Goal: Communication & Community: Answer question/provide support

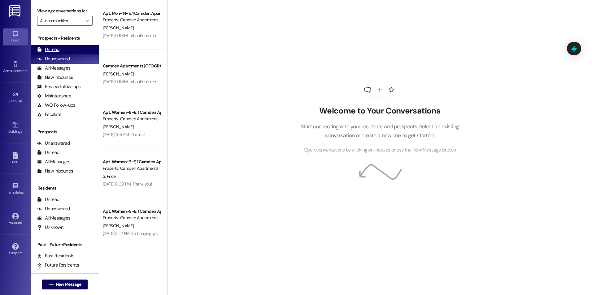
click at [64, 48] on div "Unread (0)" at bounding box center [65, 49] width 68 height 9
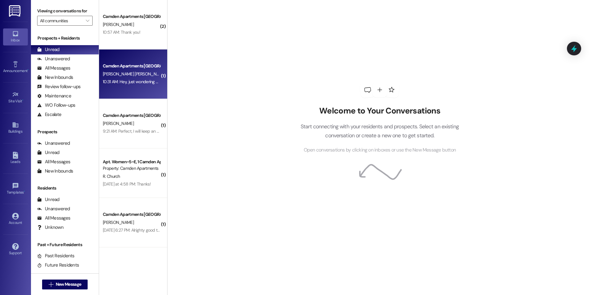
click at [132, 83] on div "10:31 AM: Hey, just wondering when can i expect an email about apartment and ro…" at bounding box center [188, 82] width 171 height 6
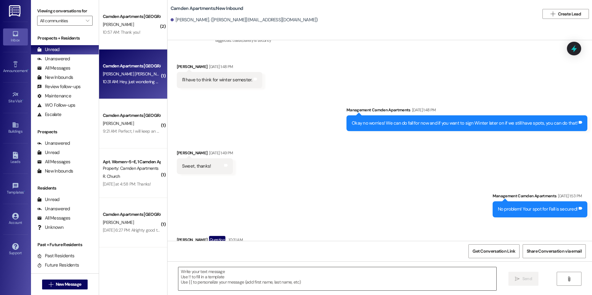
scroll to position [1195, 0]
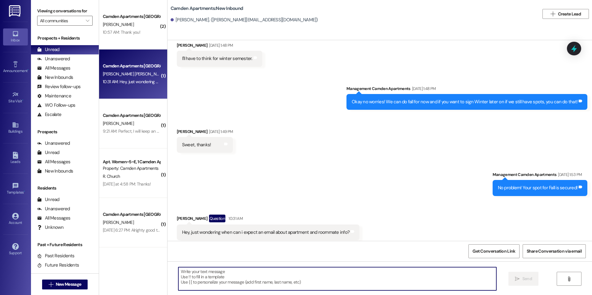
click at [249, 276] on textarea at bounding box center [337, 278] width 318 height 23
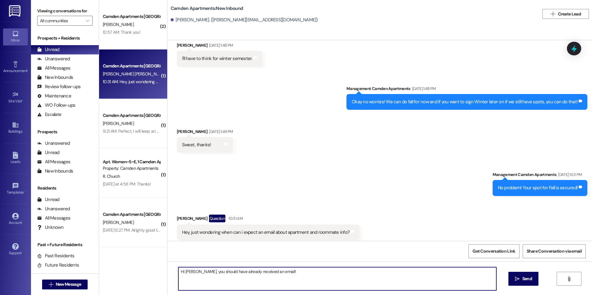
click at [310, 278] on textarea "Hi [PERSON_NAME], you should have already received an email!" at bounding box center [337, 278] width 318 height 23
type textarea "Hi [PERSON_NAME], you should have already received an email! The email I have i…"
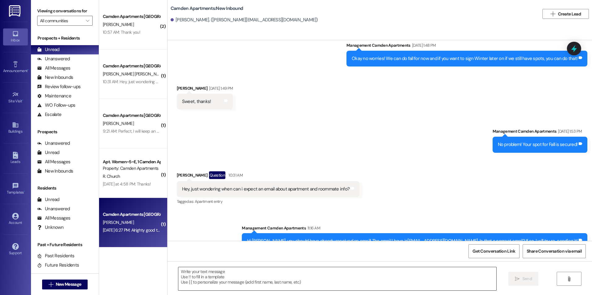
scroll to position [337, 0]
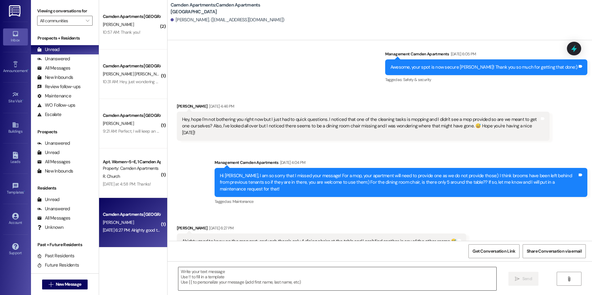
click at [282, 284] on textarea at bounding box center [337, 278] width 318 height 23
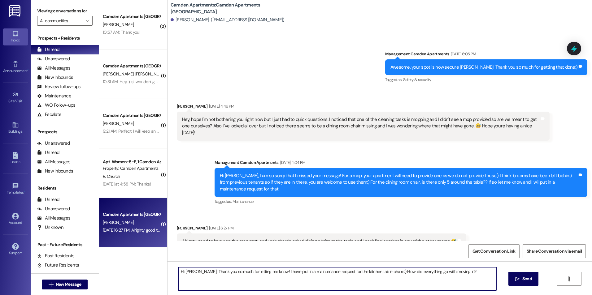
type textarea "Hi [PERSON_NAME]! Thank you so much for letting me know! I have put in a mainte…"
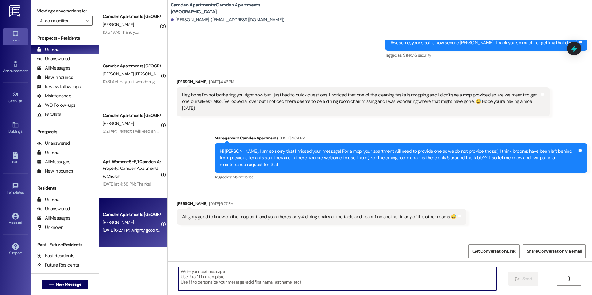
scroll to position [380, 0]
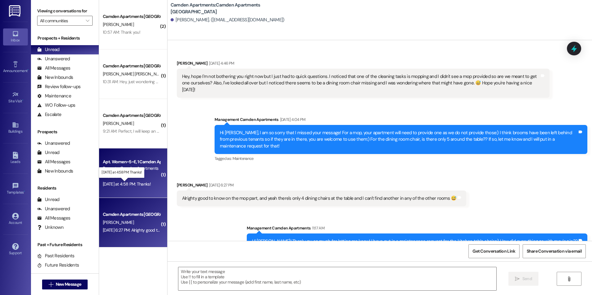
click at [114, 185] on div "[DATE] at 4:58 PM: Thanks! [DATE] at 4:58 PM: Thanks!" at bounding box center [127, 184] width 48 height 6
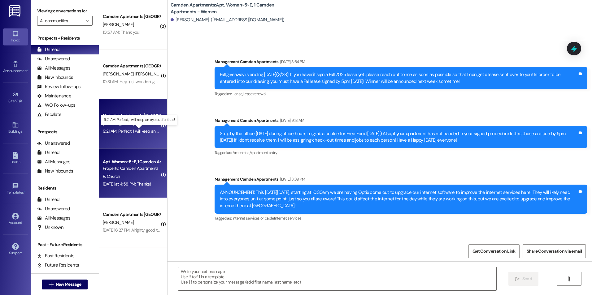
scroll to position [9118, 0]
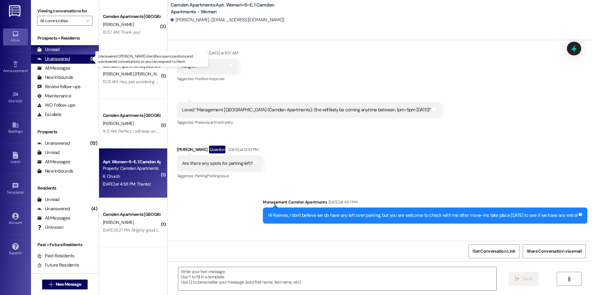
click at [63, 60] on div "Unanswered" at bounding box center [53, 59] width 33 height 7
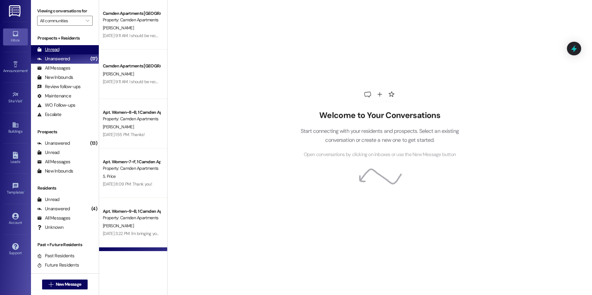
click at [69, 51] on div "Unread (0)" at bounding box center [65, 49] width 68 height 9
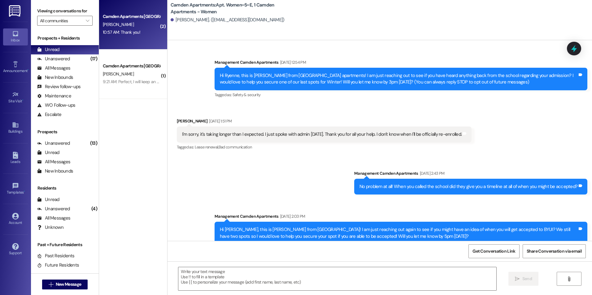
scroll to position [9118, 0]
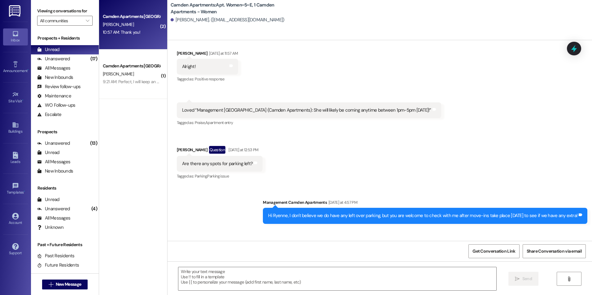
click at [130, 31] on div "10:57 AM: Thank you! 10:57 AM: Thank you!" at bounding box center [121, 32] width 37 height 6
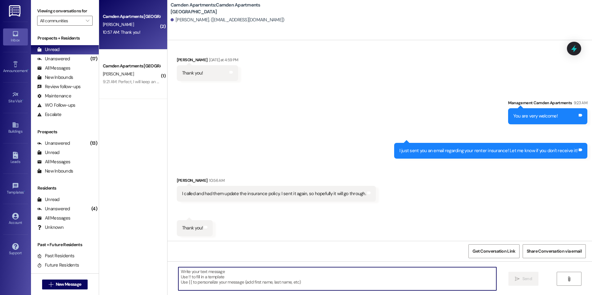
click at [265, 280] on textarea at bounding box center [337, 278] width 318 height 23
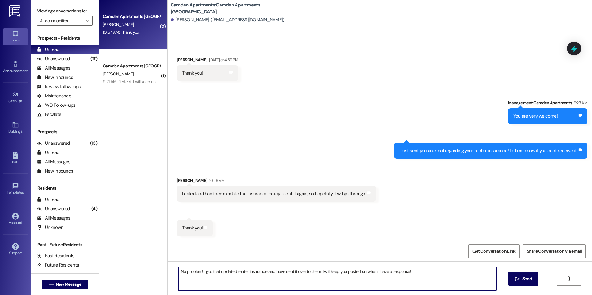
type textarea "No problem! I got that updated renter insurance and have sent it over to them. …"
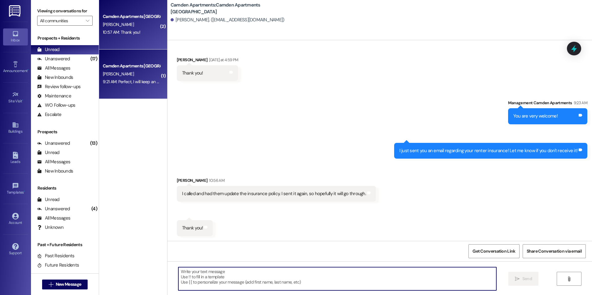
click at [141, 82] on div "9:21 AM: Perfect, I will keep an eye out for that! 9:21 AM: Perfect, I will kee…" at bounding box center [144, 82] width 82 height 6
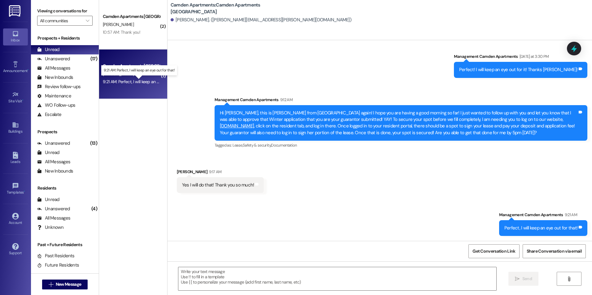
scroll to position [115, 0]
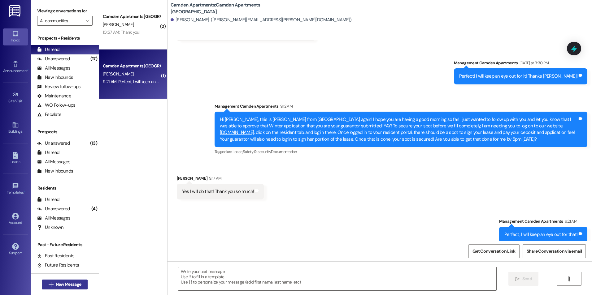
click at [71, 289] on button " New Message" at bounding box center [65, 285] width 46 height 10
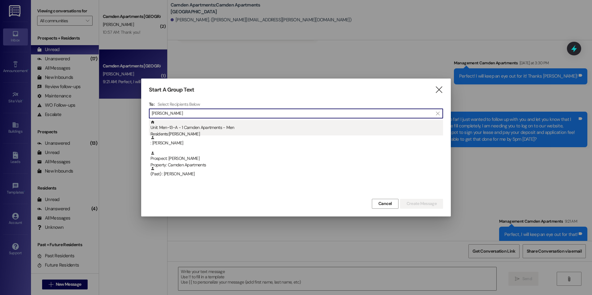
click at [231, 128] on div "Unit: Men~13~A - 1 Camden Apartments - Men Residents: [PERSON_NAME]" at bounding box center [296, 129] width 293 height 18
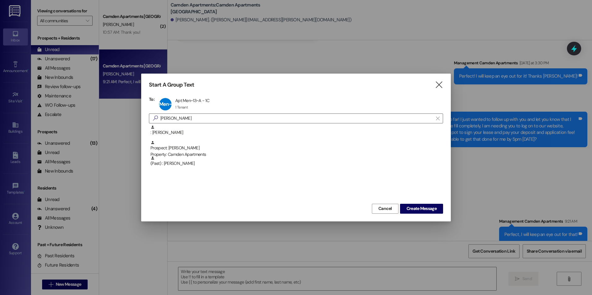
drag, startPoint x: 184, startPoint y: 119, endPoint x: 29, endPoint y: 93, distance: 157.2
click at [93, 100] on div "Start A Group Text  To: Men~13~A Apt Men~13~A - 1C Apt Men~13~A - 1C 1 Tenant …" at bounding box center [296, 147] width 592 height 295
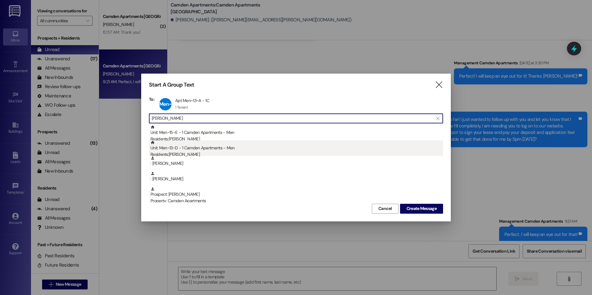
type input "[PERSON_NAME]"
click at [281, 149] on div "Unit: Men~13~D - 1 Camden Apartments - Men Residents: [PERSON_NAME]" at bounding box center [296, 150] width 293 height 18
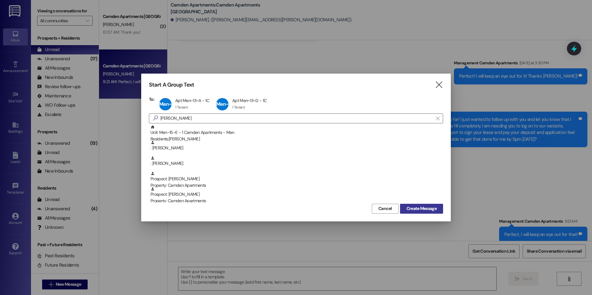
click at [414, 210] on span "Create Message" at bounding box center [421, 209] width 30 height 7
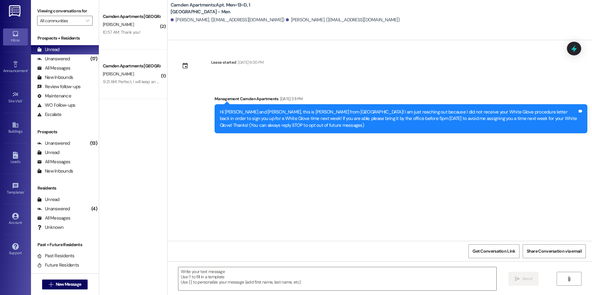
scroll to position [0, 0]
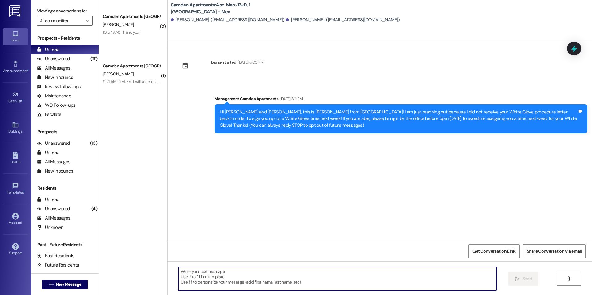
click at [346, 287] on textarea at bounding box center [337, 278] width 318 height 23
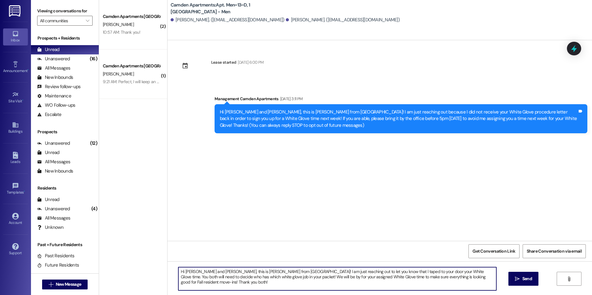
drag, startPoint x: 255, startPoint y: 278, endPoint x: 230, endPoint y: 276, distance: 24.8
click at [230, 276] on textarea "Hi [PERSON_NAME] and [PERSON_NAME], this is [PERSON_NAME] from [GEOGRAPHIC_DATA…" at bounding box center [337, 278] width 318 height 23
type textarea "Hi [PERSON_NAME] and [PERSON_NAME], this is [PERSON_NAME] from [GEOGRAPHIC_DATA…"
click at [482, 277] on textarea "Hi [PERSON_NAME] and [PERSON_NAME], this is [PERSON_NAME] from [GEOGRAPHIC_DATA…" at bounding box center [337, 278] width 318 height 23
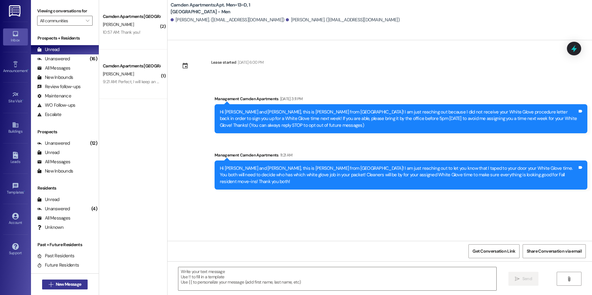
click at [76, 289] on button " New Message" at bounding box center [65, 285] width 46 height 10
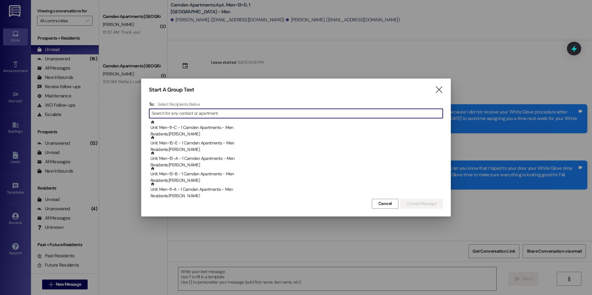
click at [209, 114] on input at bounding box center [297, 113] width 291 height 9
type input "3"
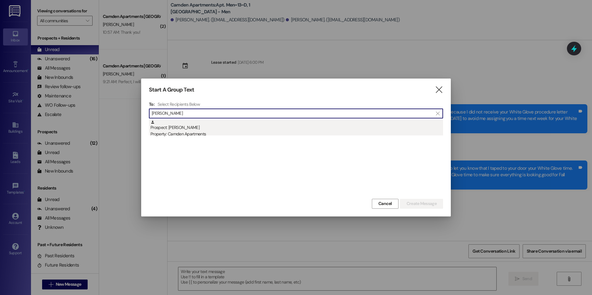
type input "[PERSON_NAME]"
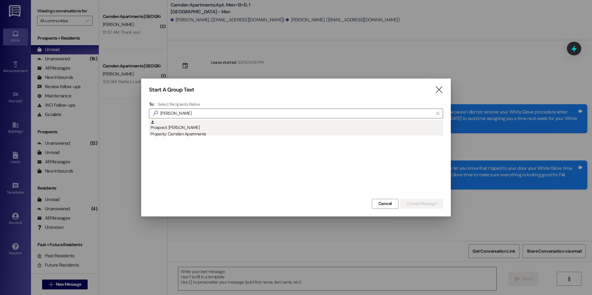
click at [206, 125] on div "Prospect: [PERSON_NAME] Property: Camden Apartments" at bounding box center [296, 129] width 293 height 18
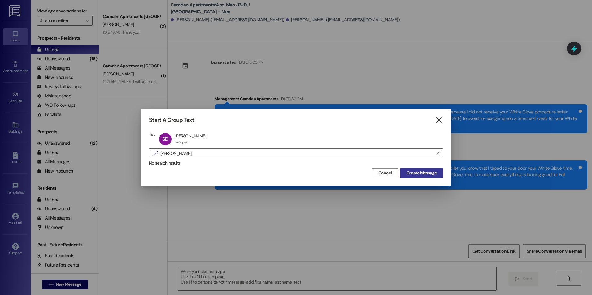
click at [428, 176] on span "Create Message" at bounding box center [421, 173] width 30 height 7
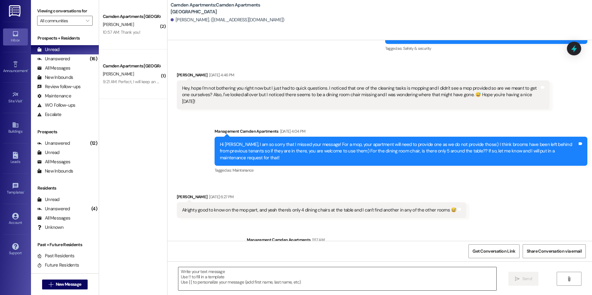
scroll to position [389, 0]
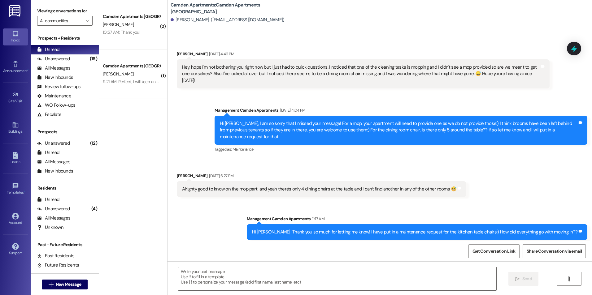
click at [284, 266] on div " Send " at bounding box center [379, 285] width 424 height 46
click at [284, 270] on textarea at bounding box center [337, 278] width 318 height 23
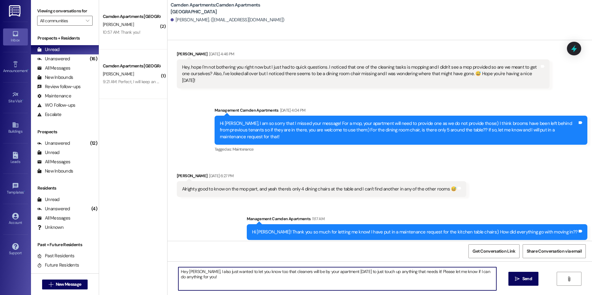
type textarea "Hey [PERSON_NAME], I also just wanted to let you know too that cleaners will be…"
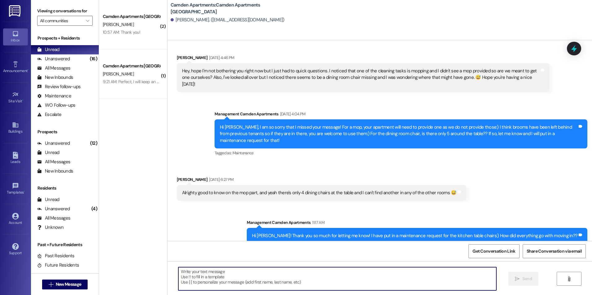
scroll to position [432, 0]
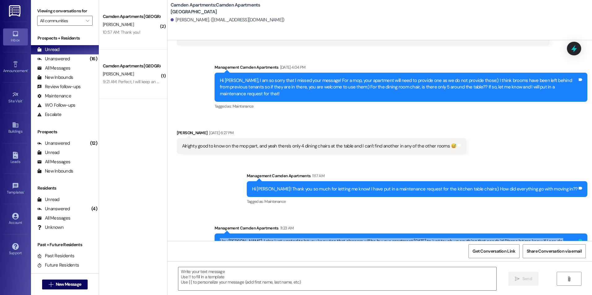
drag, startPoint x: 220, startPoint y: 228, endPoint x: 577, endPoint y: 225, distance: 357.0
click at [577, 234] on div "Hey [PERSON_NAME], I also just wanted to let you know too that cleaners will be…" at bounding box center [401, 245] width 373 height 23
copy div "Hey [PERSON_NAME], I also just wanted to let you know too that cleaners will be…"
click at [75, 283] on span "New Message" at bounding box center [68, 284] width 25 height 7
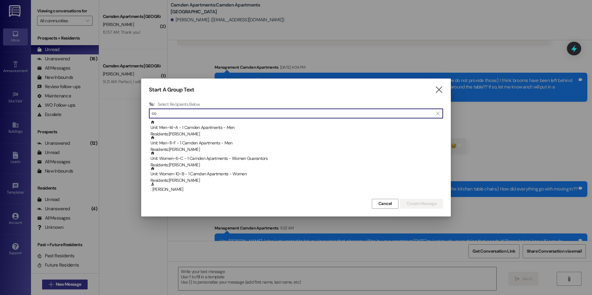
type input "c"
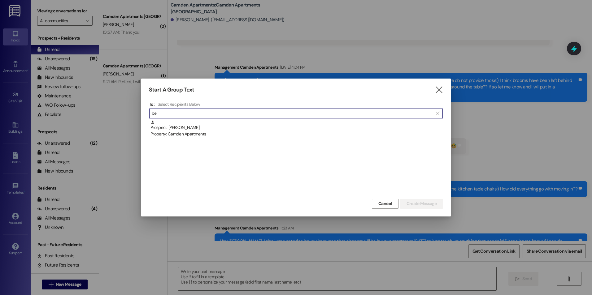
type input "b"
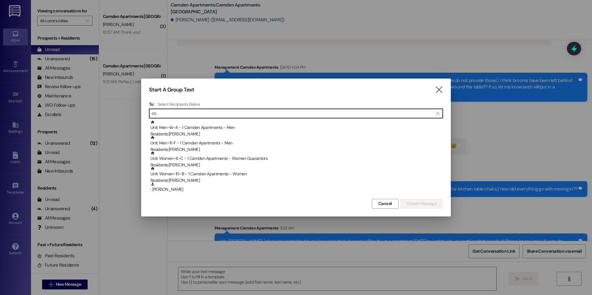
type input "c"
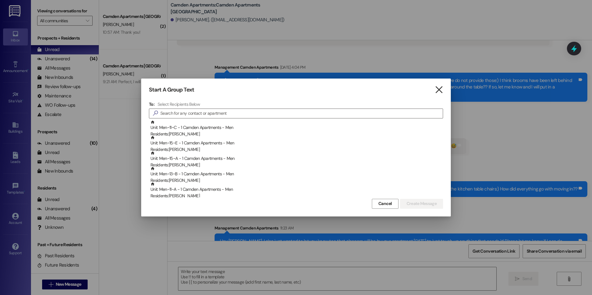
click at [440, 91] on icon "" at bounding box center [439, 90] width 8 height 7
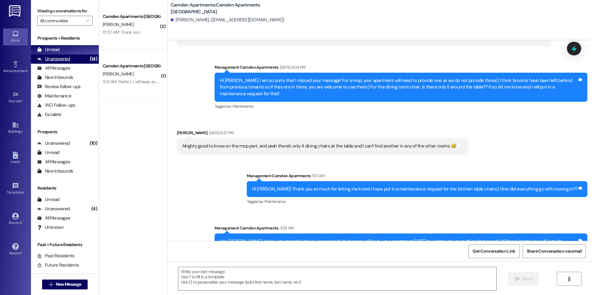
click at [67, 60] on div "Unanswered" at bounding box center [53, 59] width 33 height 7
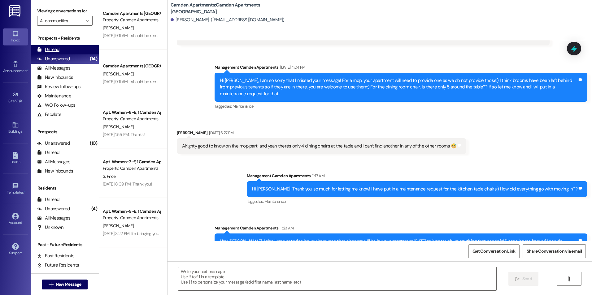
click at [73, 49] on div "Unread (0)" at bounding box center [65, 49] width 68 height 9
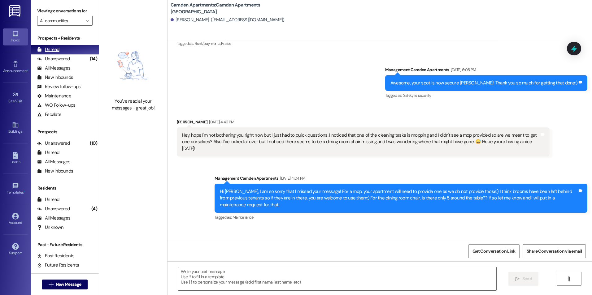
scroll to position [337, 0]
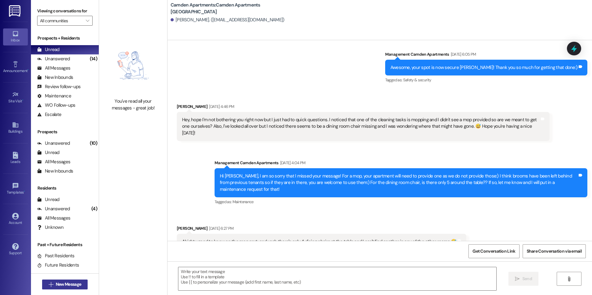
click at [79, 285] on span "New Message" at bounding box center [68, 284] width 25 height 7
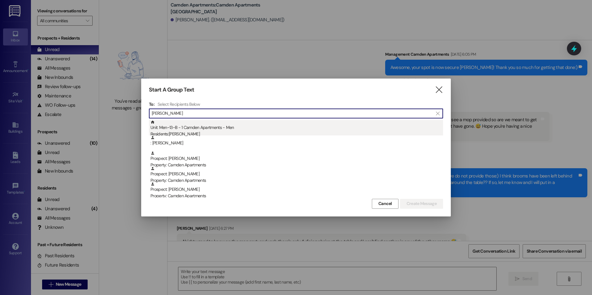
type input "[PERSON_NAME]"
click at [232, 131] on div "Residents: [PERSON_NAME]" at bounding box center [296, 134] width 293 height 7
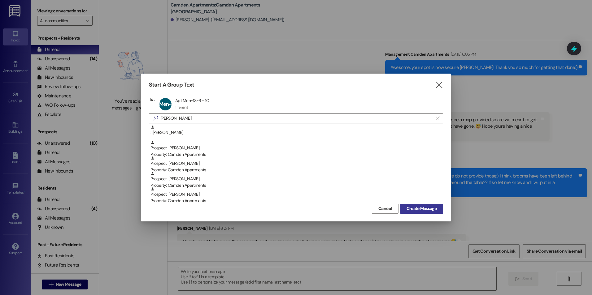
click at [436, 209] on span "Create Message" at bounding box center [421, 209] width 30 height 7
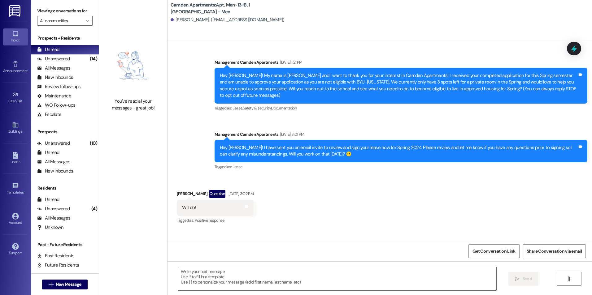
scroll to position [24152, 0]
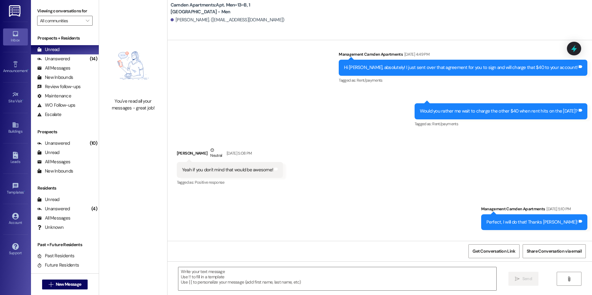
click at [268, 281] on textarea at bounding box center [337, 278] width 318 height 23
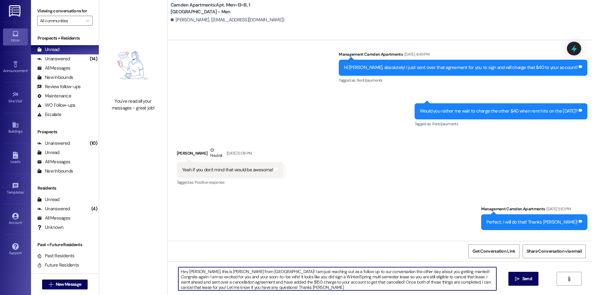
type textarea "Hey [PERSON_NAME], this is [PERSON_NAME] from [GEOGRAPHIC_DATA]! I am just reac…"
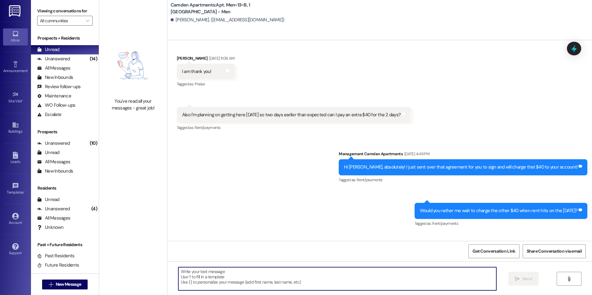
scroll to position [24050, 0]
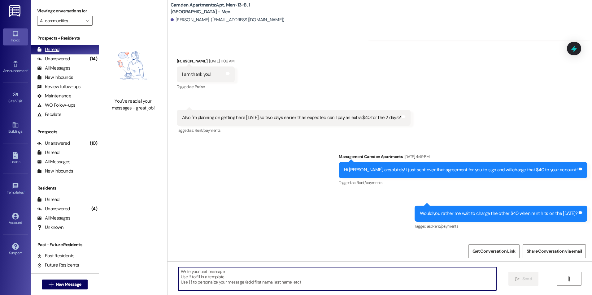
click at [63, 61] on div "Unanswered" at bounding box center [53, 59] width 33 height 7
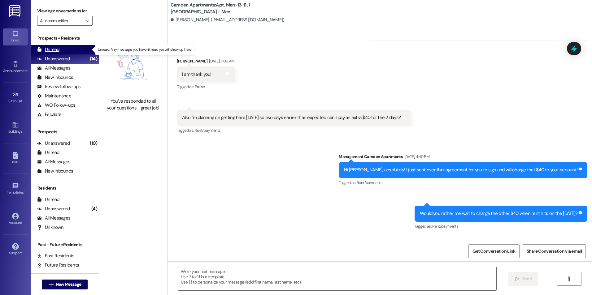
click at [78, 50] on div "Unread (0)" at bounding box center [65, 49] width 68 height 9
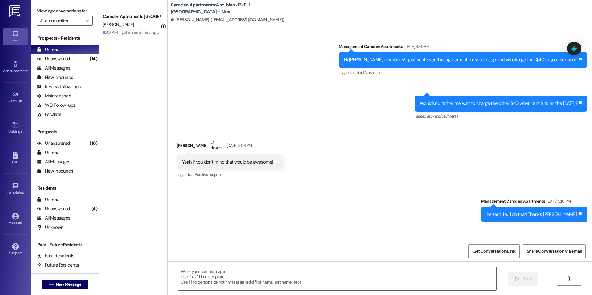
scroll to position [24217, 0]
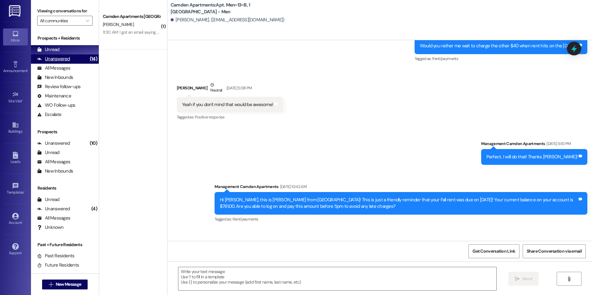
click at [73, 59] on div "Unanswered (14)" at bounding box center [65, 58] width 68 height 9
click at [76, 49] on div "Unread (0)" at bounding box center [65, 49] width 68 height 9
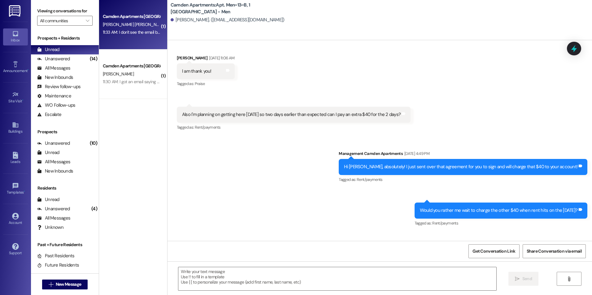
scroll to position [24050, 0]
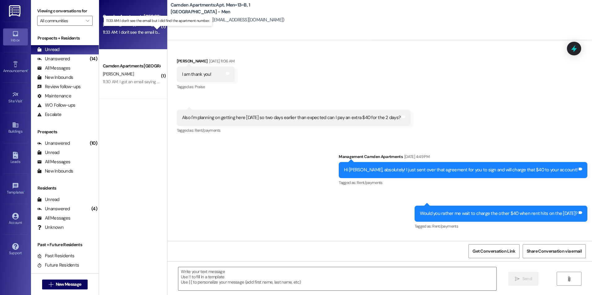
click at [139, 33] on div "11:33 AM: I don't see the email but i did find the apartment number. 11:33 AM: …" at bounding box center [161, 32] width 117 height 6
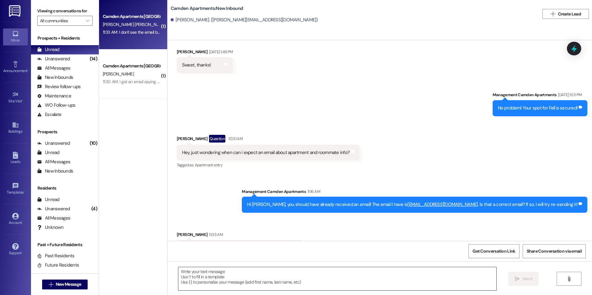
scroll to position [1290, 0]
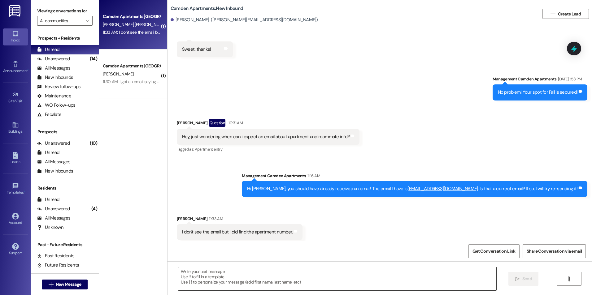
click at [201, 277] on textarea at bounding box center [337, 278] width 318 height 23
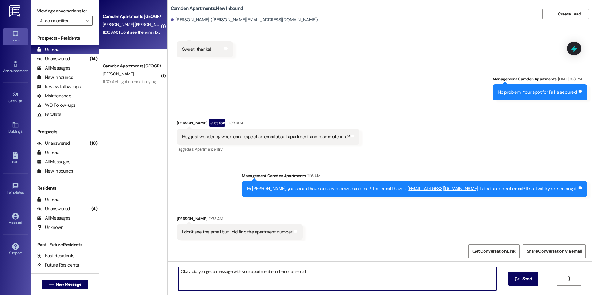
type textarea "Okay did you get a message with your apartment number or an email?"
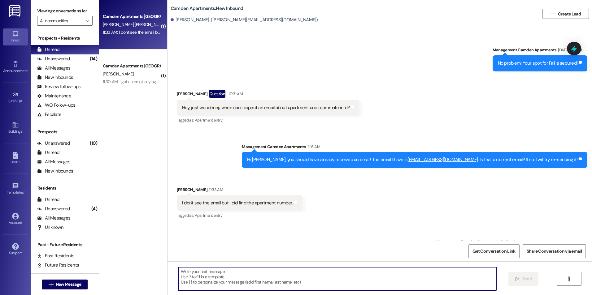
scroll to position [1333, 0]
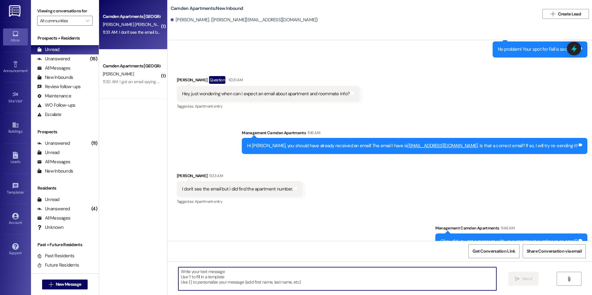
click at [258, 270] on textarea at bounding box center [337, 278] width 318 height 23
type textarea "I just re-sent the email!"
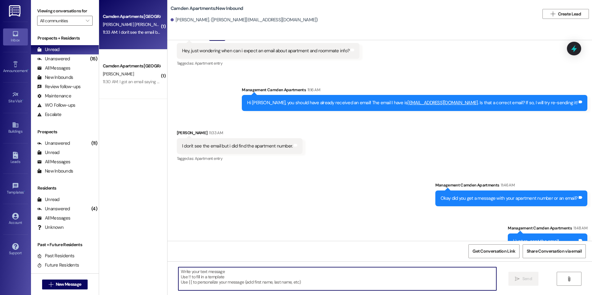
scroll to position [1377, 0]
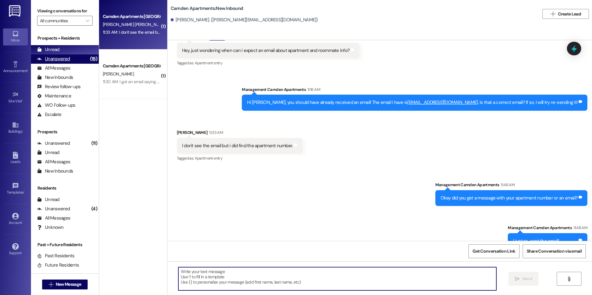
click at [46, 58] on div "Unanswered" at bounding box center [53, 59] width 33 height 7
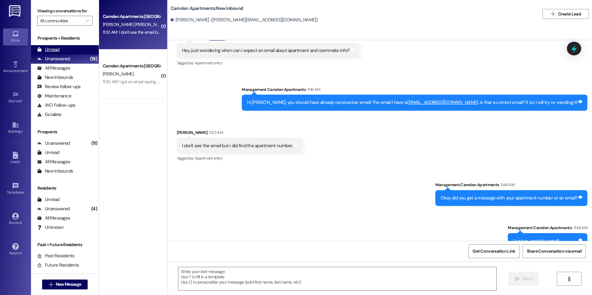
click at [51, 51] on div "Unread" at bounding box center [48, 49] width 22 height 7
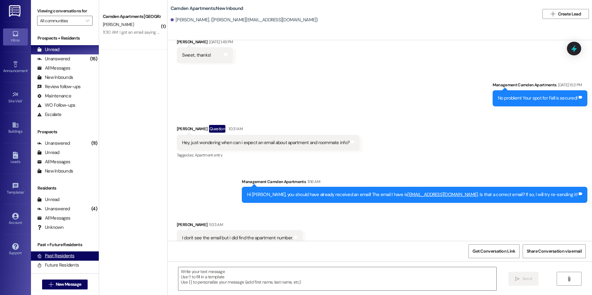
scroll to position [1290, 0]
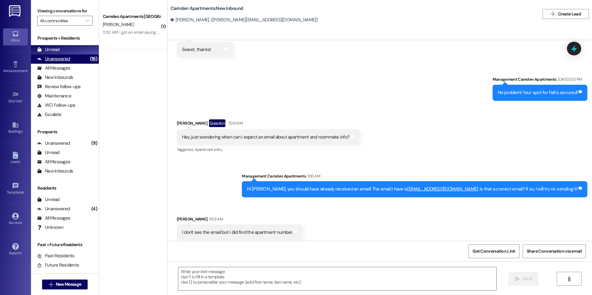
click at [53, 59] on div "Unanswered" at bounding box center [53, 59] width 33 height 7
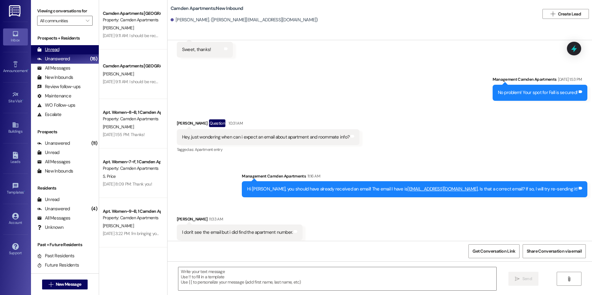
click at [58, 51] on div "Unread" at bounding box center [48, 49] width 22 height 7
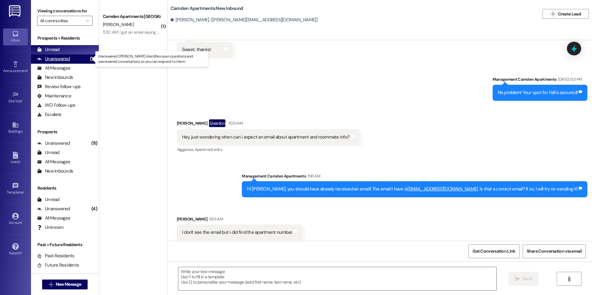
click at [73, 60] on div "Unanswered (15)" at bounding box center [65, 58] width 68 height 9
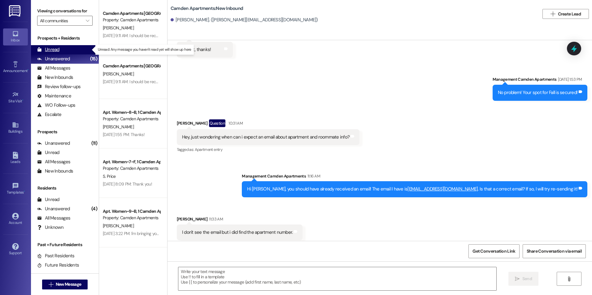
click at [73, 47] on div "Unread (0)" at bounding box center [65, 49] width 68 height 9
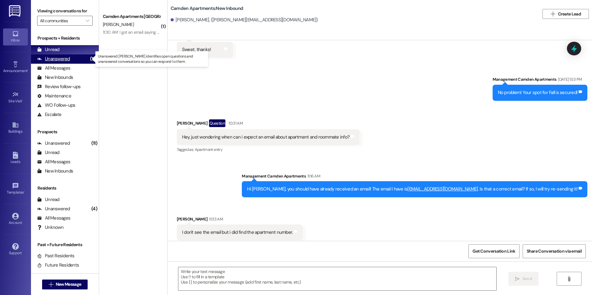
click at [70, 60] on div "Unanswered (15)" at bounding box center [65, 58] width 68 height 9
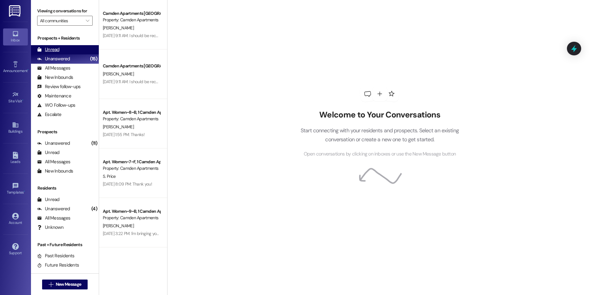
click at [66, 52] on div "Unread (0)" at bounding box center [65, 49] width 68 height 9
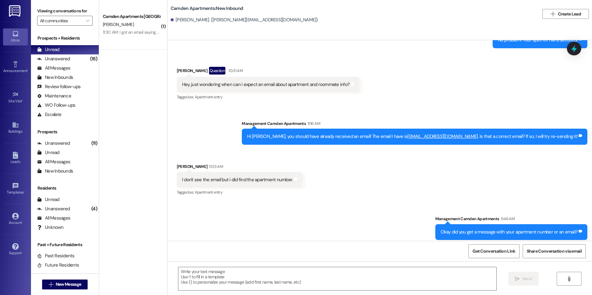
scroll to position [1368, 0]
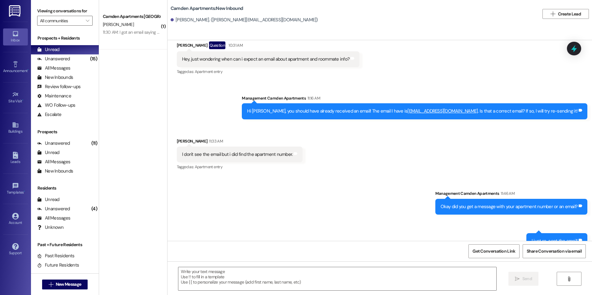
click at [322, 218] on div "Sent via SMS Management Camden Apartments 11:46 AM Okay did you get a message w…" at bounding box center [379, 215] width 424 height 78
